Goal: Task Accomplishment & Management: Use online tool/utility

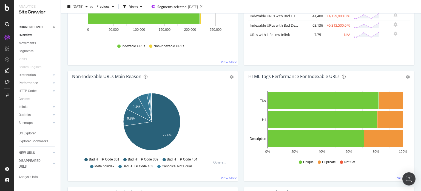
scroll to position [137, 0]
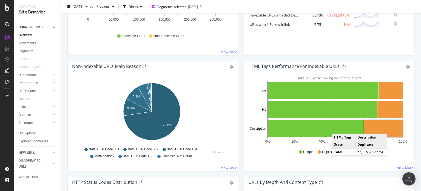
click at [389, 128] on rect "A chart." at bounding box center [383, 128] width 39 height 17
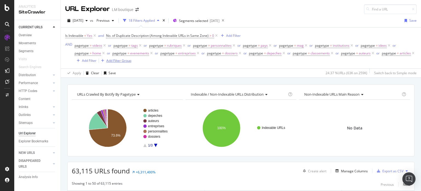
click at [131, 60] on div "Add Filter Group" at bounding box center [118, 60] width 25 height 5
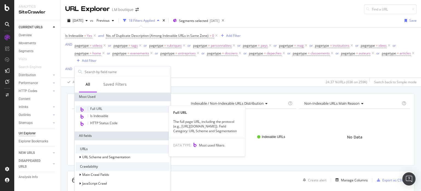
click at [105, 110] on div "Full URL" at bounding box center [123, 108] width 94 height 7
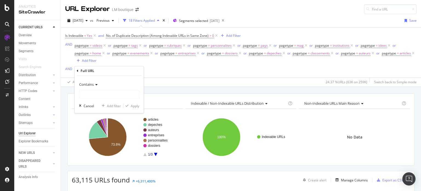
click at [89, 85] on span "Contains" at bounding box center [86, 84] width 15 height 5
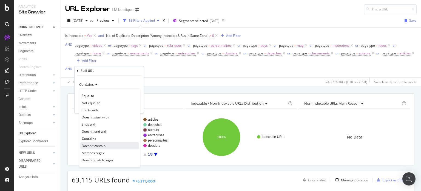
click at [101, 144] on span "Doesn't contain" at bounding box center [94, 145] width 24 height 5
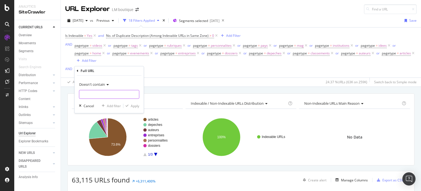
click at [92, 93] on input "text" at bounding box center [109, 94] width 60 height 9
type input "/page/"
click at [135, 107] on div "Apply" at bounding box center [135, 105] width 9 height 5
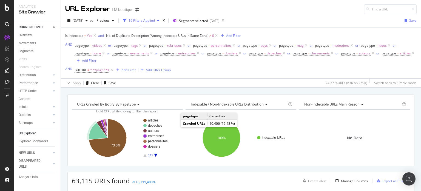
scroll to position [110, 0]
